Goal: Transaction & Acquisition: Download file/media

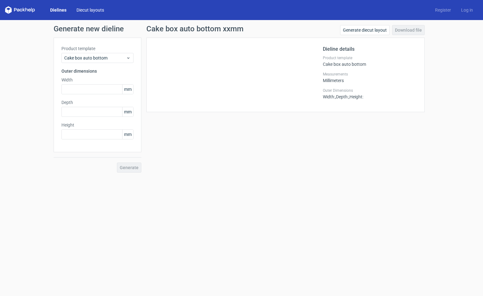
click at [91, 10] on link "Diecut layouts" at bounding box center [90, 10] width 38 height 6
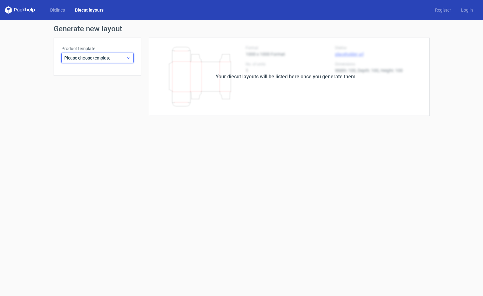
click at [96, 60] on span "Please choose template" at bounding box center [95, 58] width 62 height 6
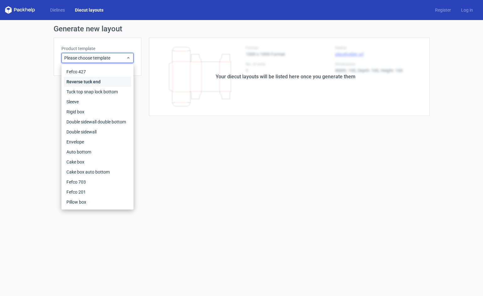
click at [83, 81] on div "Reverse tuck end" at bounding box center [97, 82] width 67 height 10
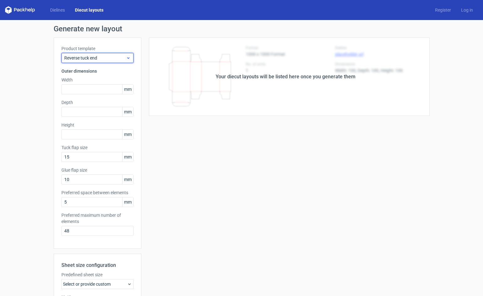
click at [108, 59] on span "Reverse tuck end" at bounding box center [95, 58] width 62 height 6
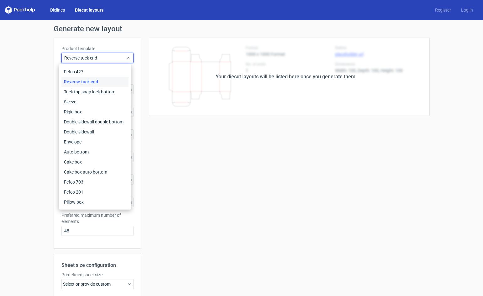
click at [58, 10] on link "Dielines" at bounding box center [57, 10] width 25 height 6
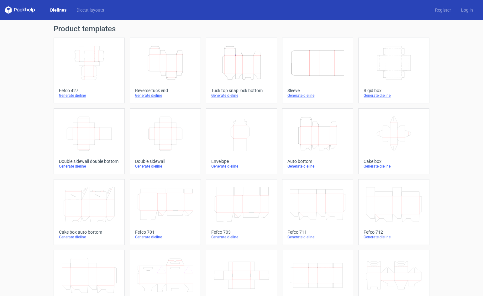
click at [235, 65] on line at bounding box center [235, 65] width 0 height 18
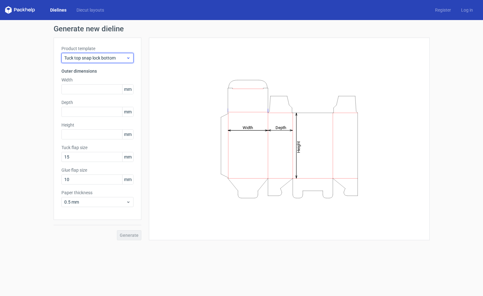
click at [128, 58] on use at bounding box center [128, 58] width 2 height 2
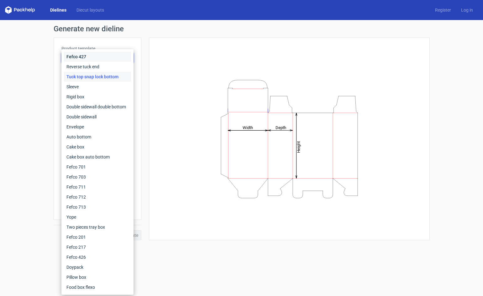
click at [128, 58] on div "Fefco 427" at bounding box center [97, 57] width 67 height 10
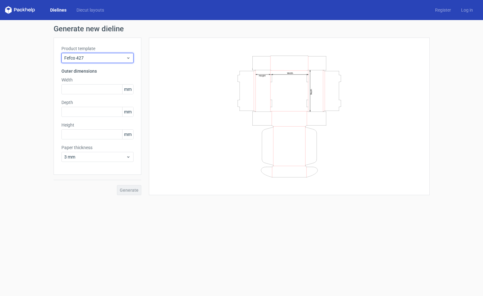
click at [128, 58] on use at bounding box center [128, 58] width 2 height 2
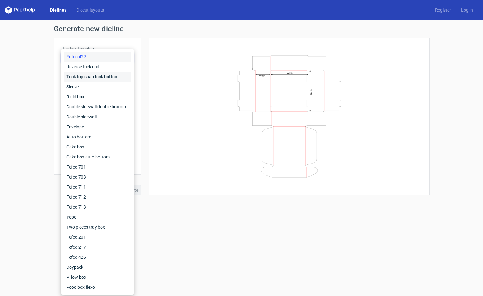
click at [121, 78] on div "Tuck top snap lock bottom" at bounding box center [97, 77] width 67 height 10
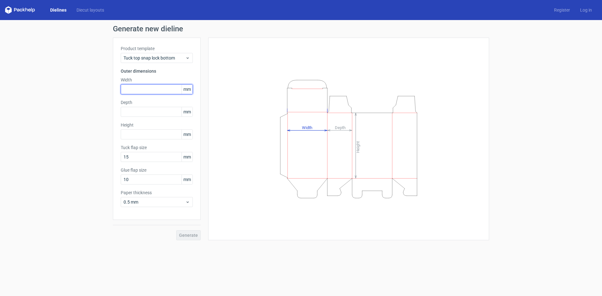
click at [138, 90] on input "text" at bounding box center [157, 89] width 72 height 10
type input "43"
type input "98"
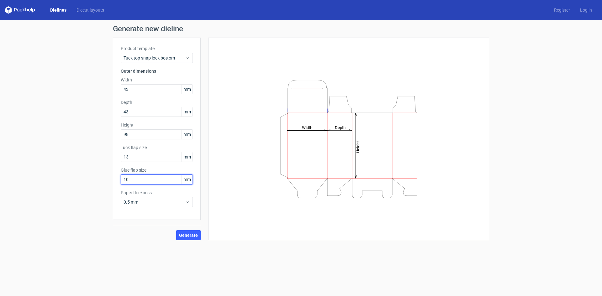
click at [174, 177] on input "10" at bounding box center [157, 180] width 72 height 10
click at [0, 192] on div "Generate new dieline Product template Tuck top snap lock bottom Outer dimension…" at bounding box center [301, 132] width 602 height 225
click at [187, 236] on span "Generate" at bounding box center [188, 235] width 19 height 4
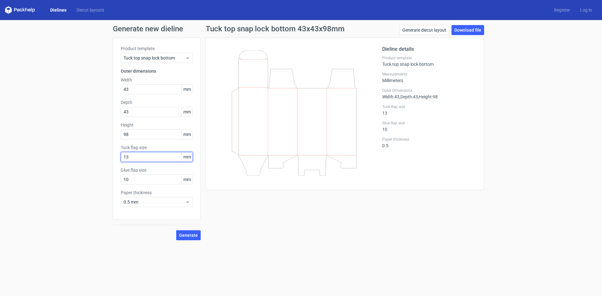
drag, startPoint x: 137, startPoint y: 157, endPoint x: 107, endPoint y: 157, distance: 29.8
click at [107, 157] on div "Generate new dieline Product template Tuck top snap lock bottom Outer dimension…" at bounding box center [301, 132] width 602 height 225
type input "12"
click at [196, 238] on button "Generate" at bounding box center [188, 235] width 24 height 10
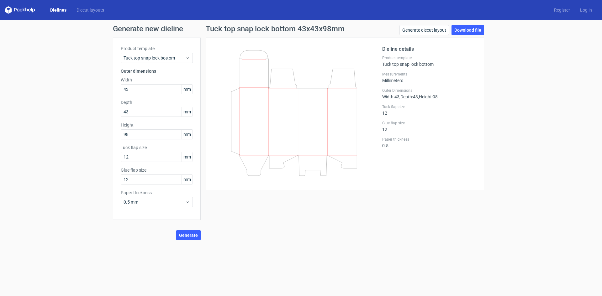
drag, startPoint x: 477, startPoint y: 30, endPoint x: 468, endPoint y: 111, distance: 80.7
click at [476, 30] on link "Download file" at bounding box center [467, 30] width 33 height 10
